Goal: Transaction & Acquisition: Subscribe to service/newsletter

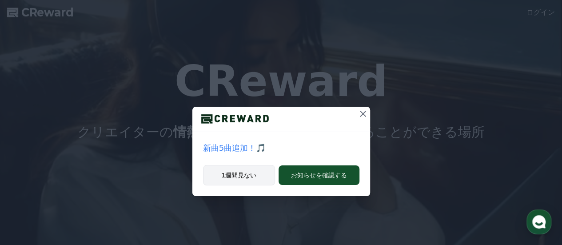
click at [242, 176] on button "1週間見ない" at bounding box center [239, 175] width 72 height 20
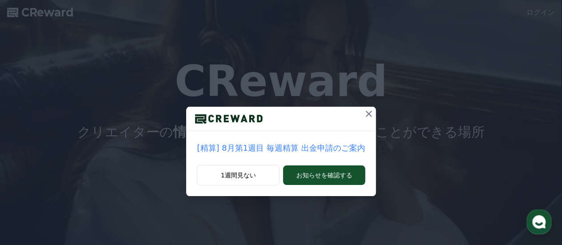
click at [366, 114] on icon at bounding box center [369, 114] width 6 height 6
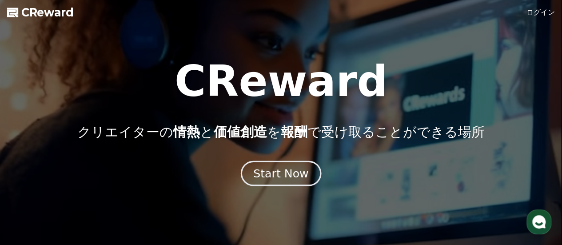
click at [298, 166] on button "Start Now" at bounding box center [281, 172] width 80 height 25
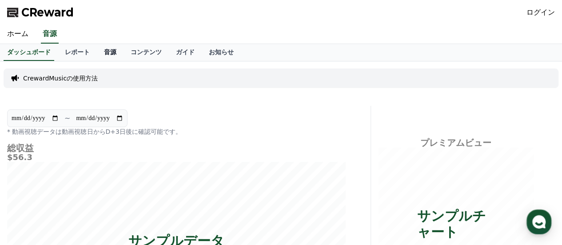
click at [98, 56] on link "音源" at bounding box center [110, 52] width 27 height 17
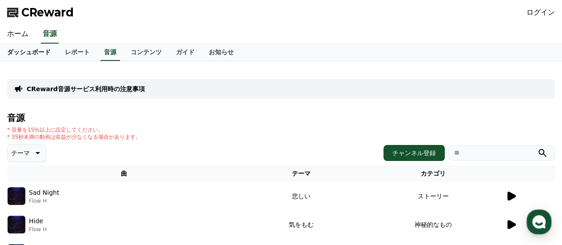
click at [22, 55] on link "ダッシュボード" at bounding box center [29, 52] width 58 height 17
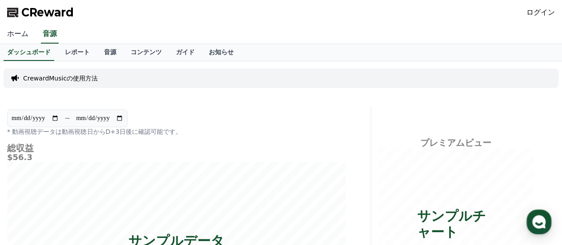
click at [14, 34] on link "ホーム" at bounding box center [18, 34] width 36 height 19
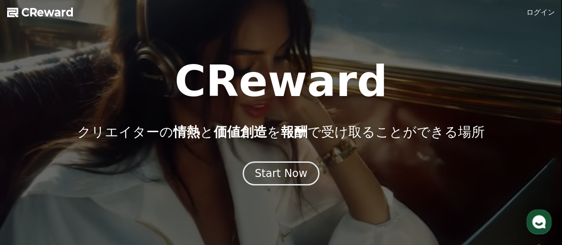
click at [541, 15] on link "ログイン" at bounding box center [541, 12] width 28 height 11
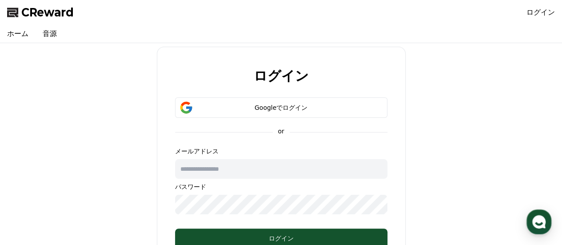
click at [250, 174] on input "text" at bounding box center [281, 169] width 212 height 20
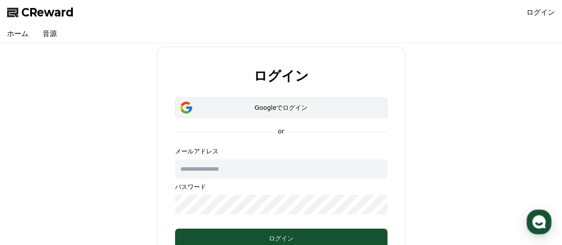
click at [268, 109] on div "Googleでログイン" at bounding box center [281, 107] width 187 height 9
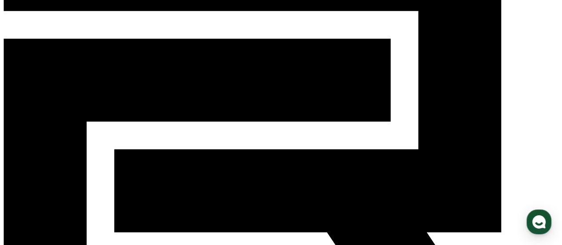
scroll to position [89, 0]
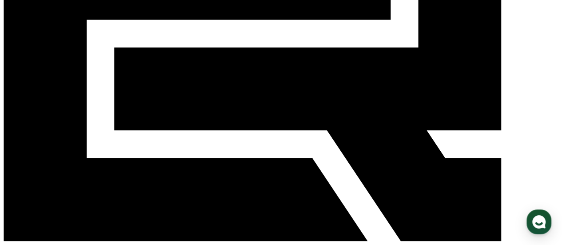
scroll to position [178, 0]
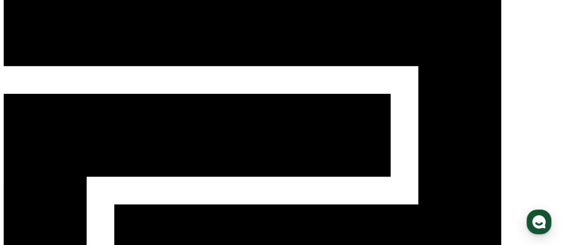
scroll to position [0, 0]
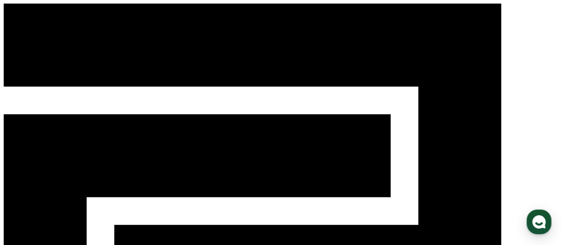
drag, startPoint x: 472, startPoint y: 154, endPoint x: 478, endPoint y: 142, distance: 13.1
type input "*****"
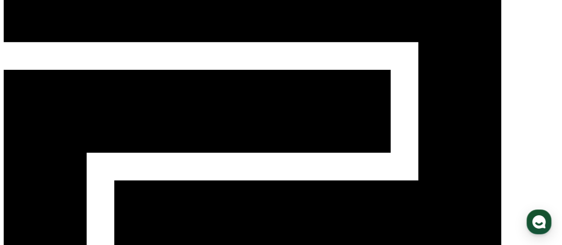
scroll to position [82, 0]
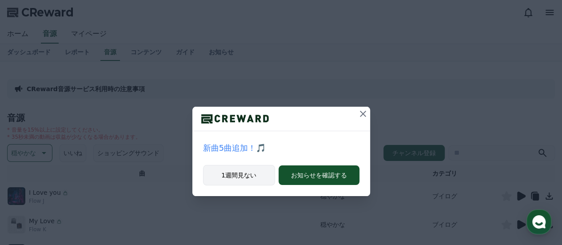
click at [257, 173] on button "1週間見ない" at bounding box center [239, 175] width 72 height 20
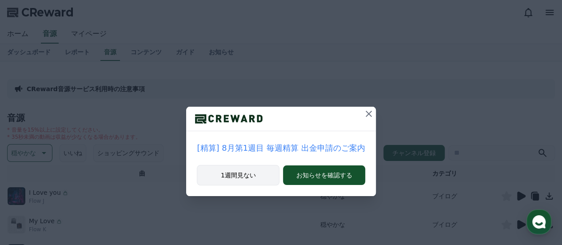
click at [248, 172] on button "1週間見ない" at bounding box center [238, 175] width 83 height 20
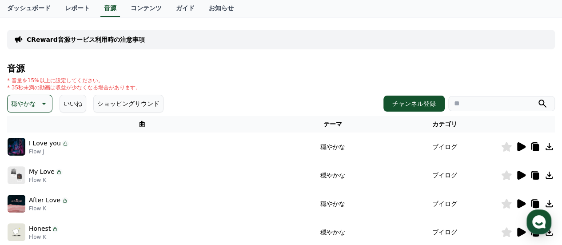
scroll to position [148, 0]
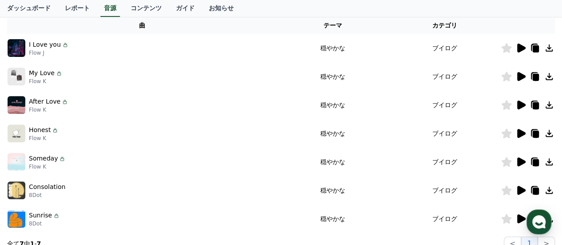
click at [523, 137] on icon at bounding box center [521, 133] width 11 height 11
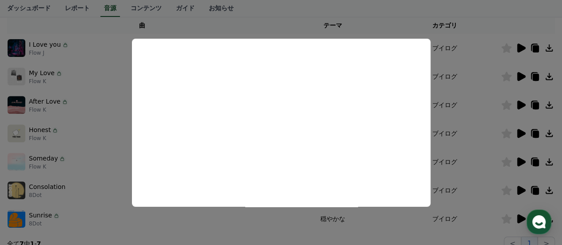
click at [456, 37] on button "close modal" at bounding box center [281, 122] width 562 height 245
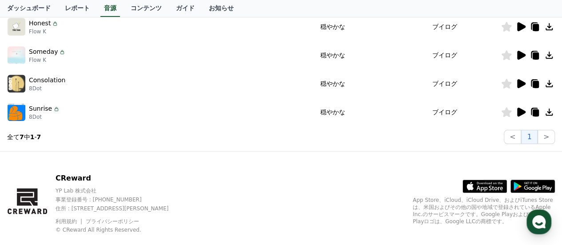
scroll to position [271, 0]
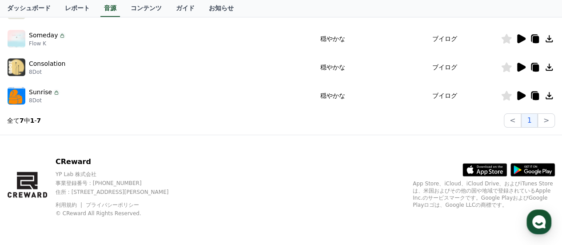
click at [519, 96] on icon at bounding box center [521, 95] width 8 height 9
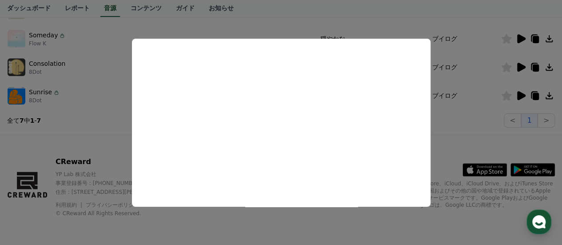
click at [95, 70] on button "close modal" at bounding box center [281, 122] width 562 height 245
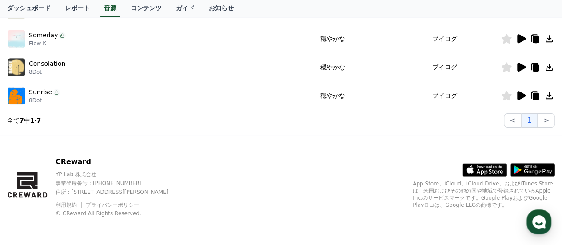
click at [29, 68] on p "8Dot" at bounding box center [47, 71] width 36 height 7
click at [522, 63] on icon at bounding box center [521, 67] width 11 height 11
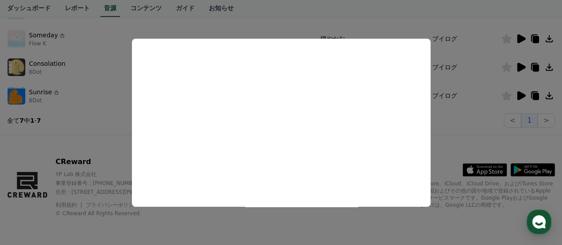
click at [123, 160] on button "close modal" at bounding box center [281, 122] width 562 height 245
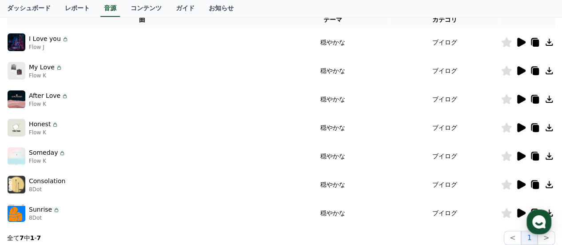
scroll to position [152, 0]
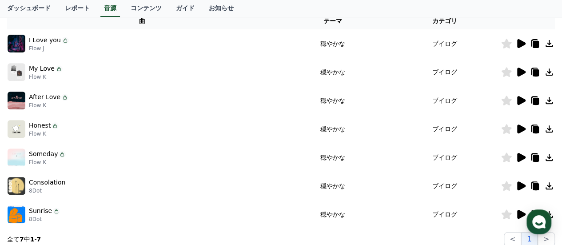
click at [522, 101] on icon at bounding box center [521, 100] width 8 height 9
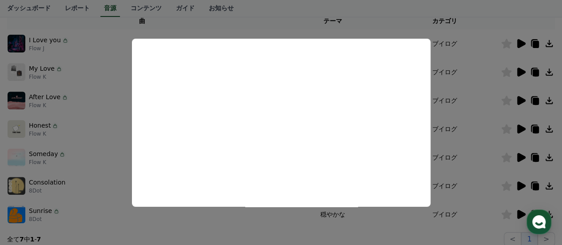
click at [99, 116] on button "close modal" at bounding box center [281, 122] width 562 height 245
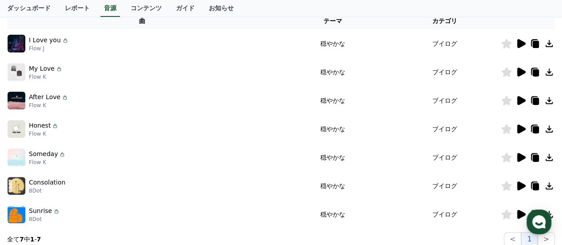
click at [519, 72] on icon at bounding box center [521, 72] width 8 height 9
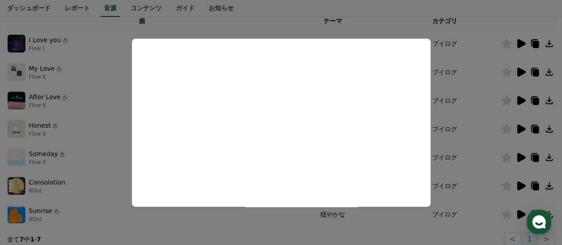
click at [103, 92] on button "close modal" at bounding box center [281, 122] width 562 height 245
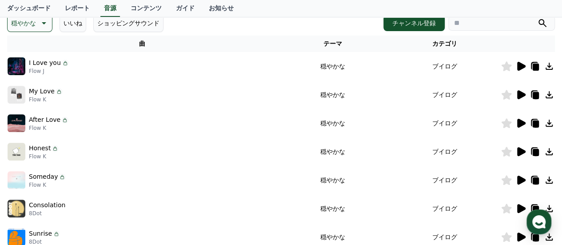
scroll to position [93, 0]
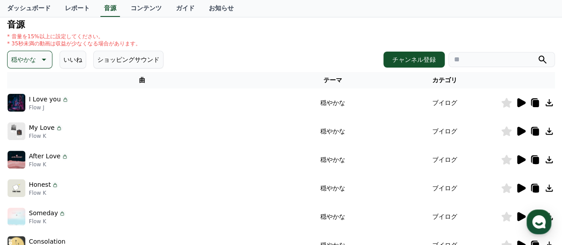
click at [523, 103] on icon at bounding box center [521, 102] width 8 height 9
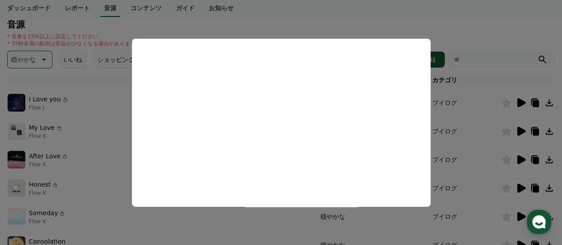
click at [477, 95] on button "close modal" at bounding box center [281, 122] width 562 height 245
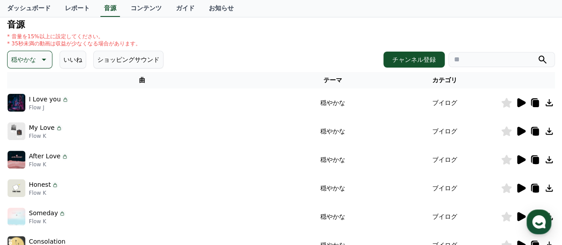
click at [551, 103] on icon at bounding box center [549, 102] width 11 height 11
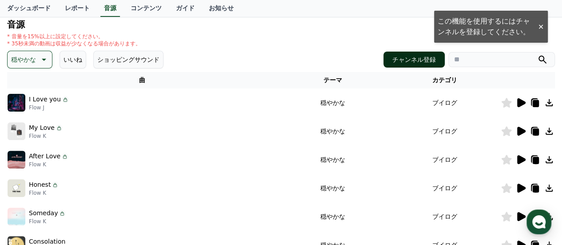
click at [417, 58] on button "チャンネル登録" at bounding box center [414, 60] width 61 height 16
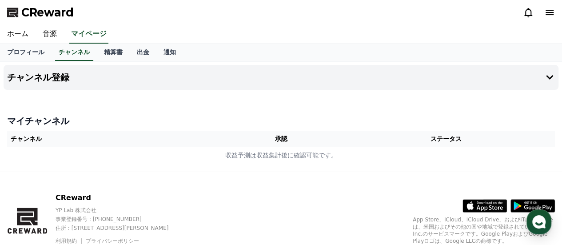
scroll to position [93, 0]
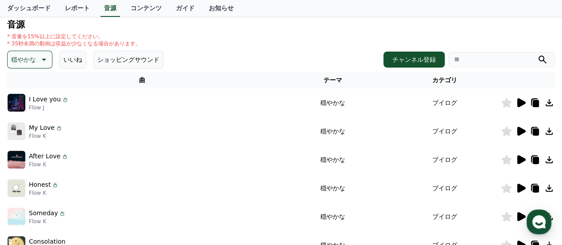
click at [536, 101] on icon at bounding box center [536, 103] width 6 height 7
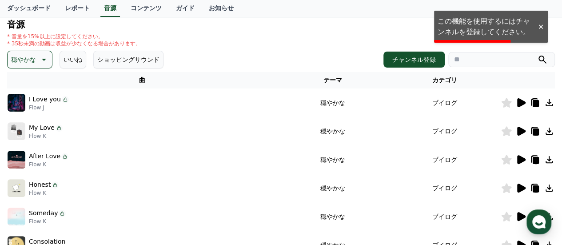
click at [521, 101] on icon at bounding box center [521, 102] width 8 height 9
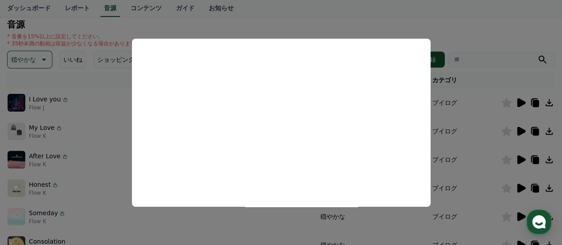
click at [460, 133] on button "close modal" at bounding box center [281, 122] width 562 height 245
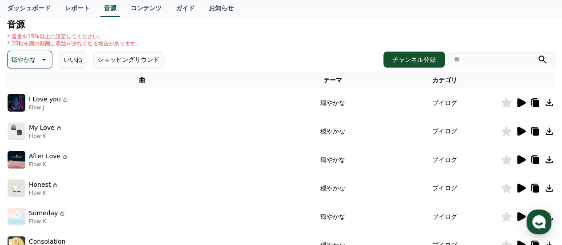
click at [548, 102] on icon at bounding box center [549, 102] width 7 height 7
click at [413, 57] on button "チャンネル登録" at bounding box center [414, 60] width 61 height 16
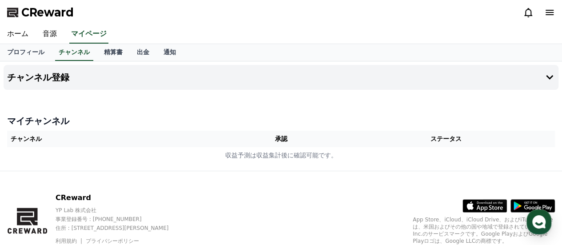
click at [324, 98] on div "チャンネル登録 マイチャンネル チャンネル 承認 ステータス 収益予測は収益集計後に確認可能です。" at bounding box center [281, 115] width 562 height 109
click at [550, 78] on icon at bounding box center [549, 77] width 7 height 4
